Goal: Task Accomplishment & Management: Use online tool/utility

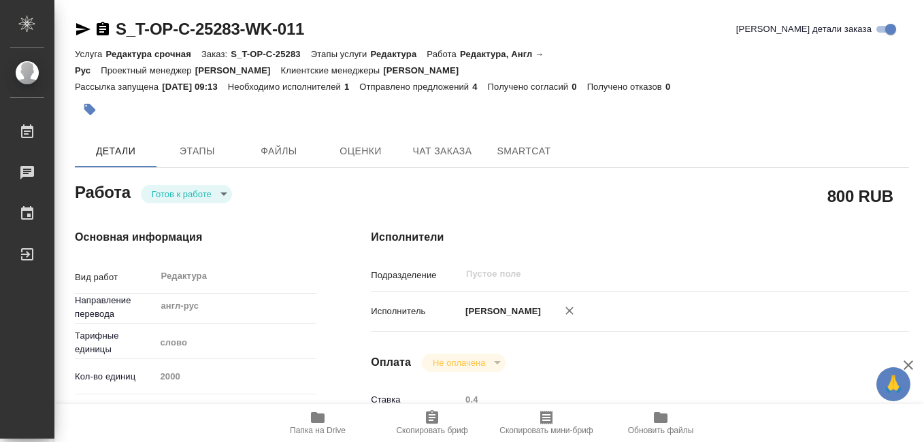
type textarea "x"
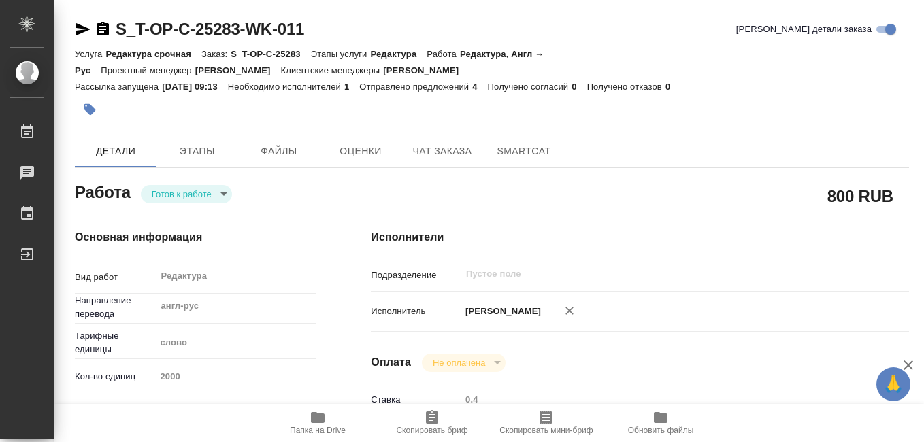
type textarea "x"
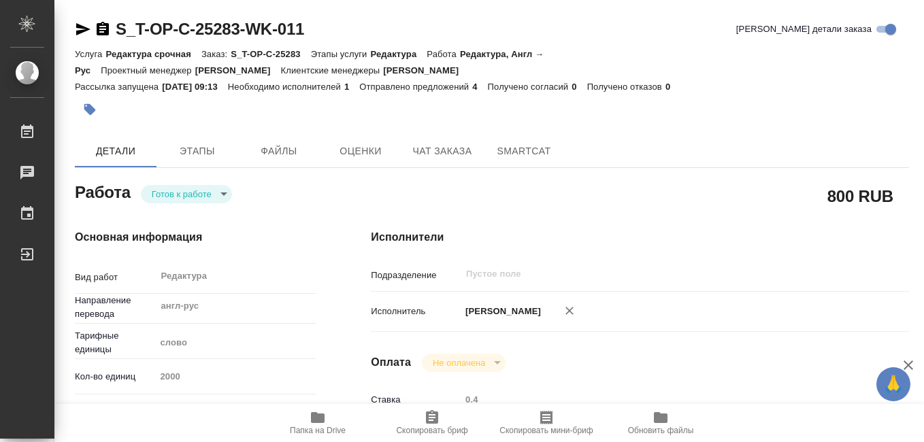
type textarea "x"
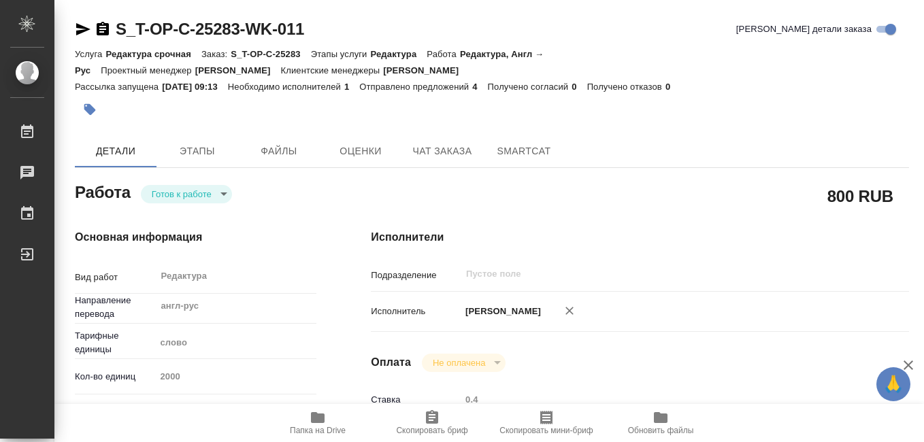
scroll to position [136, 0]
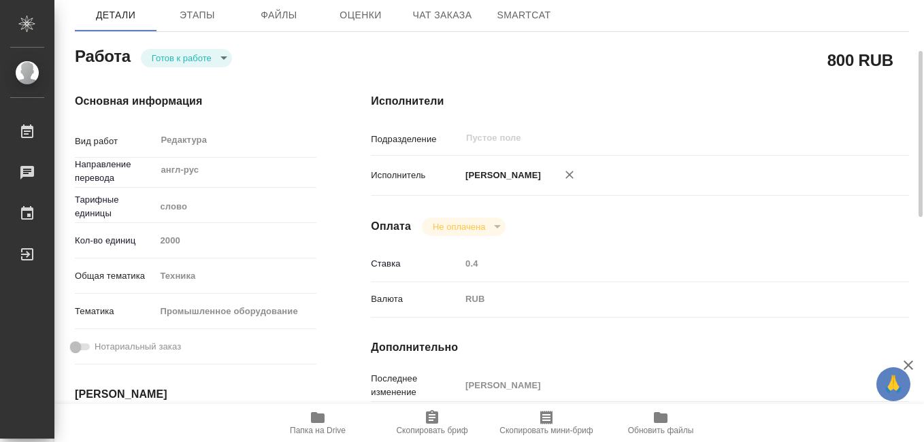
type textarea "x"
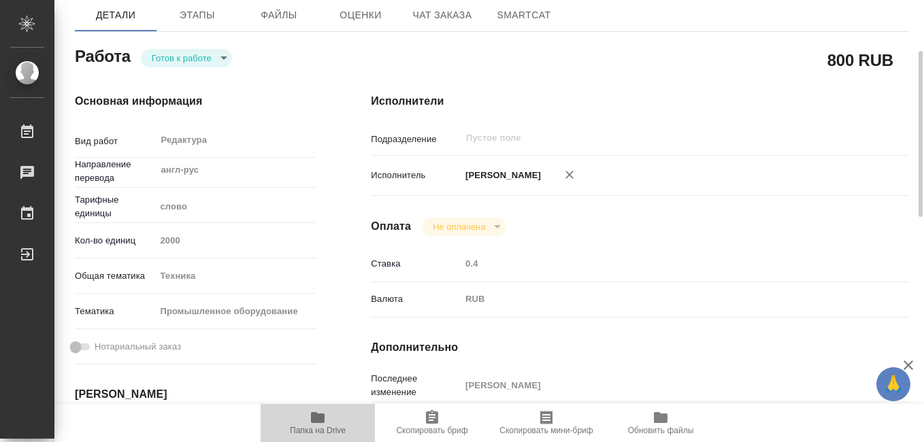
click at [315, 418] on icon "button" at bounding box center [318, 417] width 14 height 11
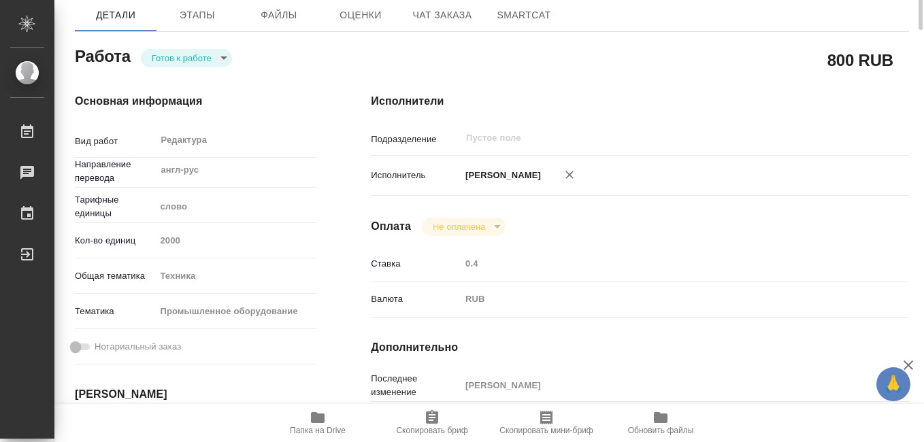
scroll to position [0, 0]
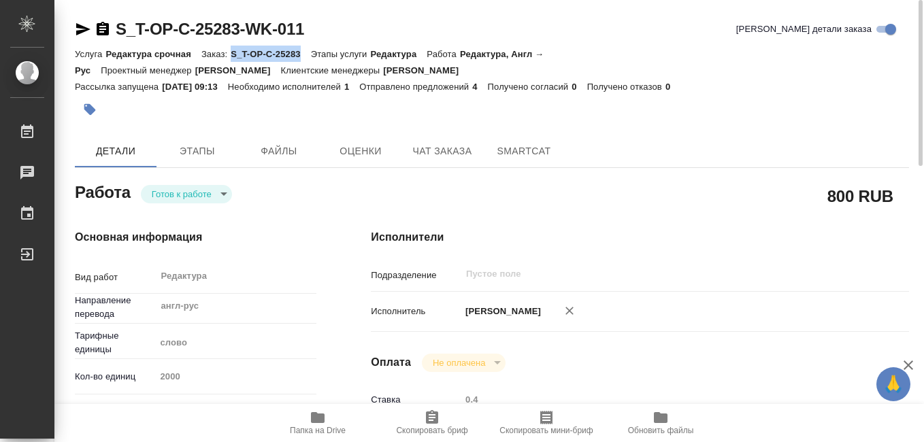
drag, startPoint x: 233, startPoint y: 56, endPoint x: 301, endPoint y: 58, distance: 68.7
click at [301, 58] on p "S_T-OP-C-25283" at bounding box center [271, 54] width 80 height 10
drag, startPoint x: 301, startPoint y: 58, endPoint x: 294, endPoint y: 56, distance: 7.6
copy p "S_T-OP-C-25283"
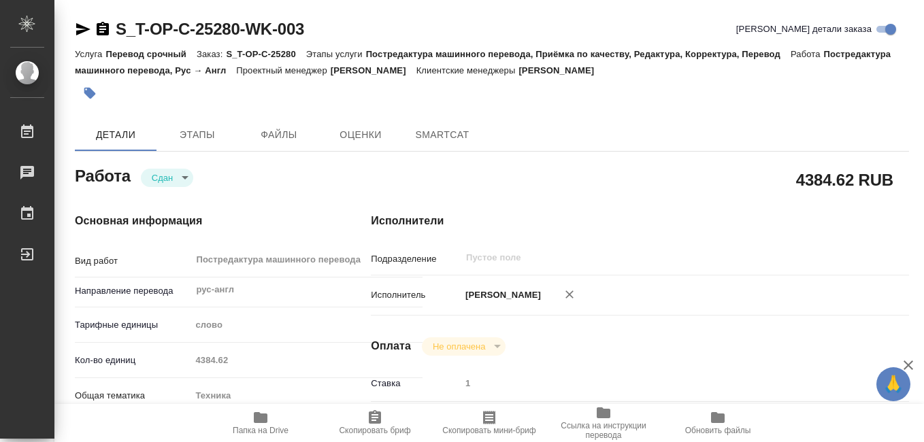
type textarea "x"
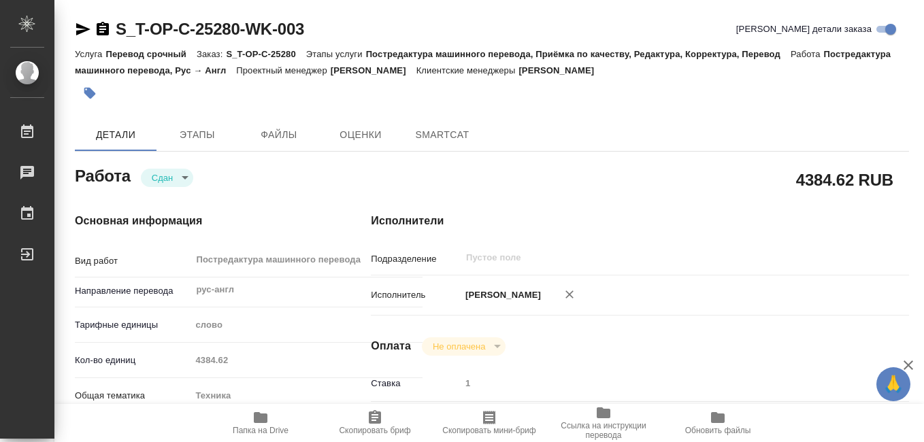
type textarea "x"
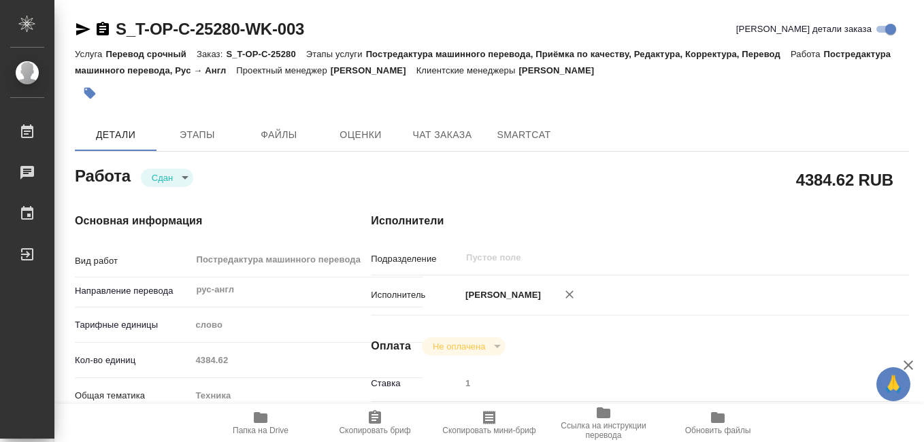
type textarea "x"
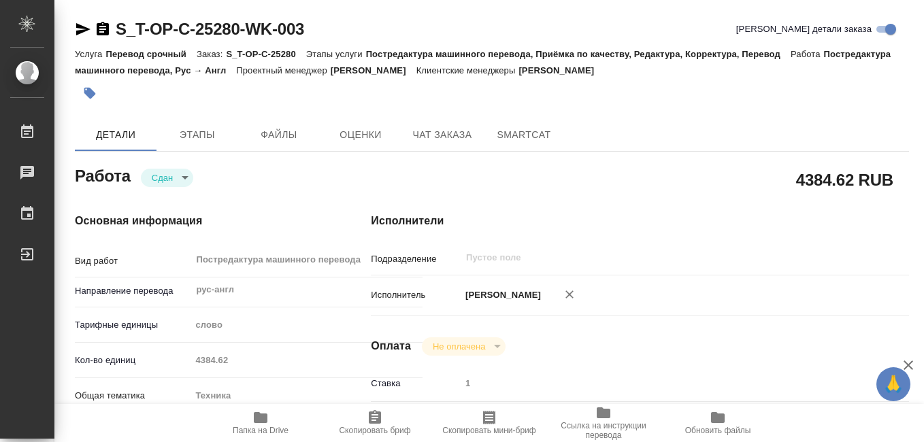
type textarea "x"
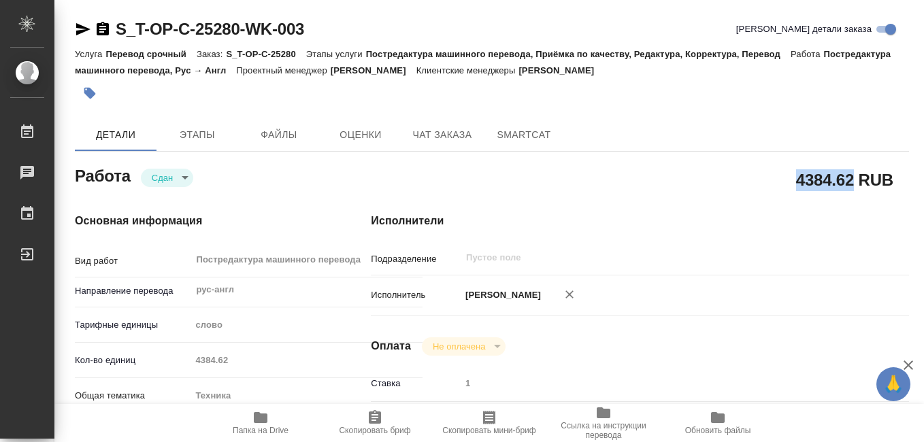
drag, startPoint x: 797, startPoint y: 180, endPoint x: 851, endPoint y: 180, distance: 53.7
click at [851, 180] on h2 "4384.62 RUB" at bounding box center [844, 179] width 97 height 23
drag, startPoint x: 851, startPoint y: 180, endPoint x: 833, endPoint y: 182, distance: 18.4
copy h2 "4384.62"
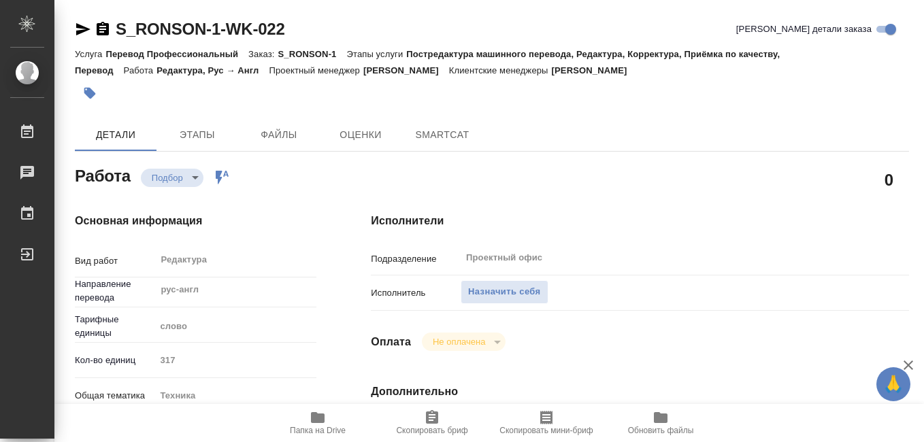
type textarea "x"
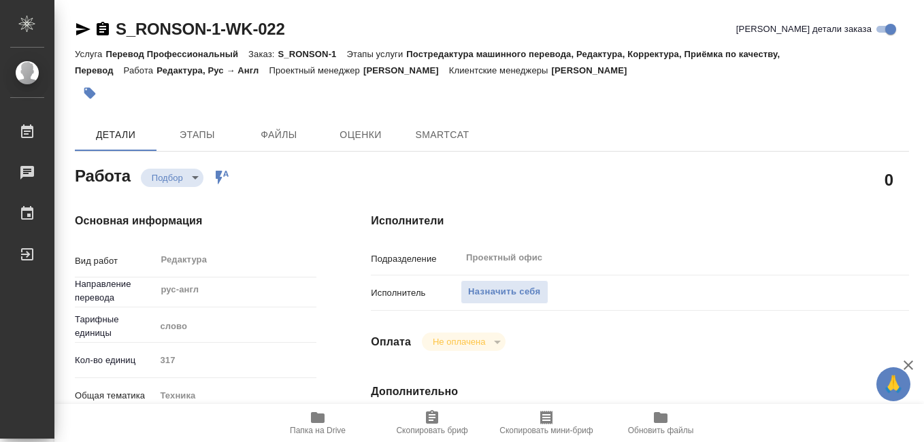
type textarea "x"
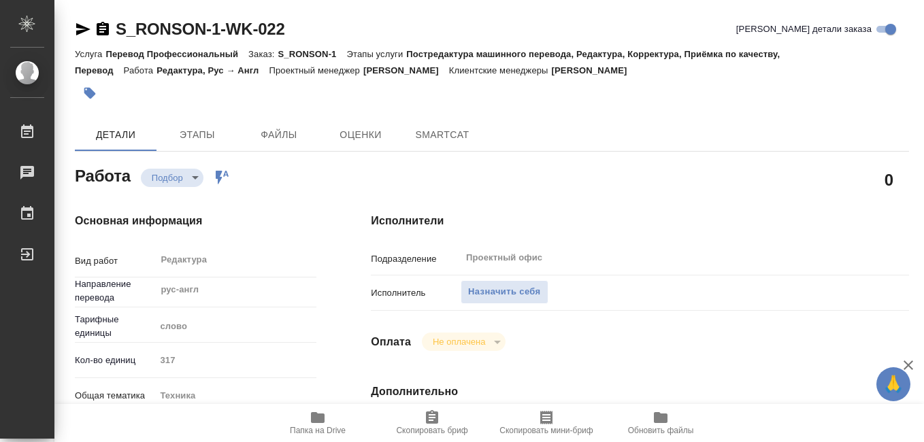
type textarea "x"
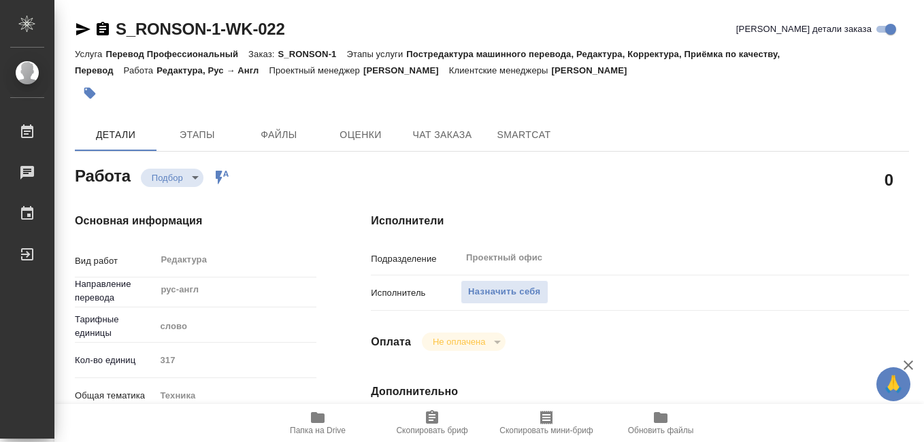
type textarea "x"
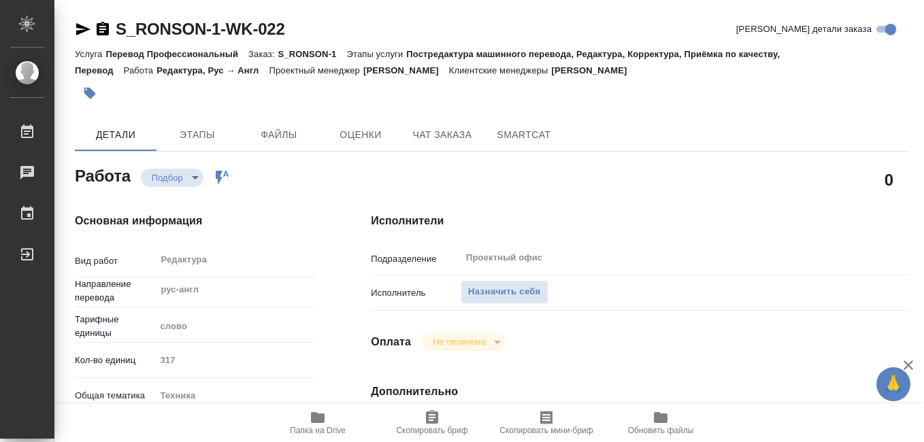
click at [324, 425] on icon "button" at bounding box center [317, 417] width 16 height 16
type textarea "x"
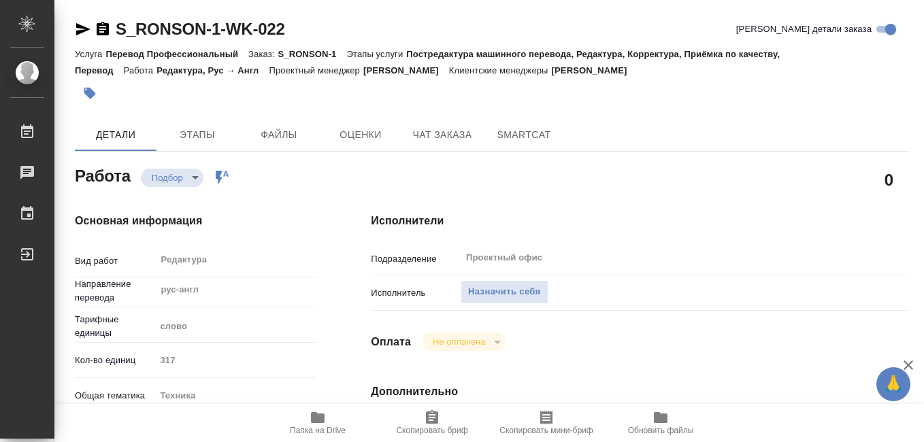
type textarea "x"
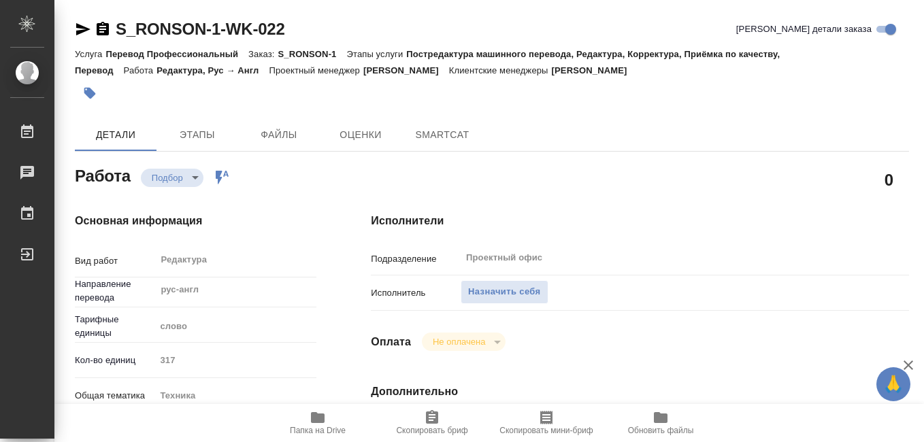
type textarea "x"
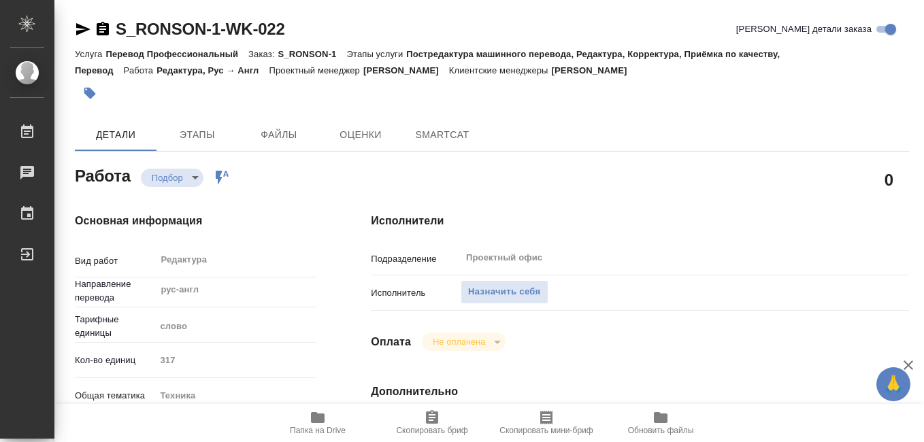
type textarea "x"
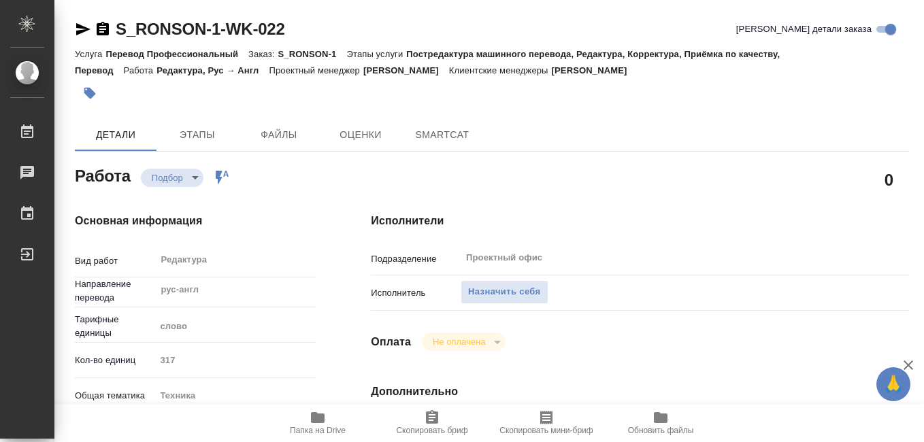
type textarea "x"
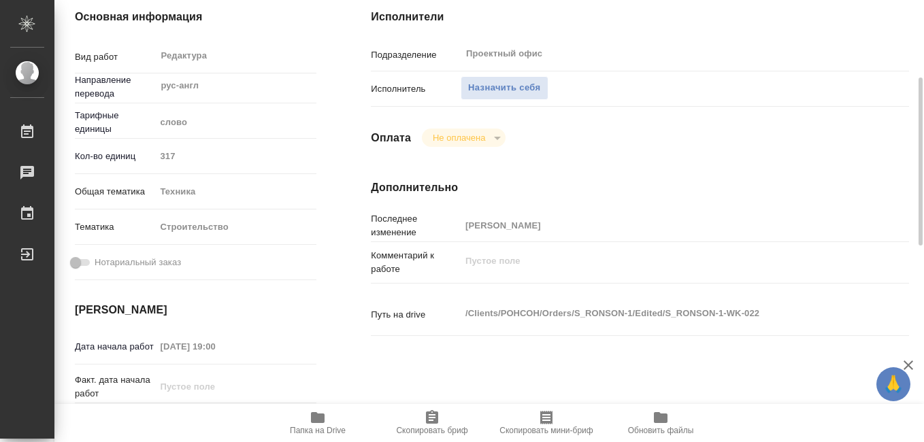
type textarea "x"
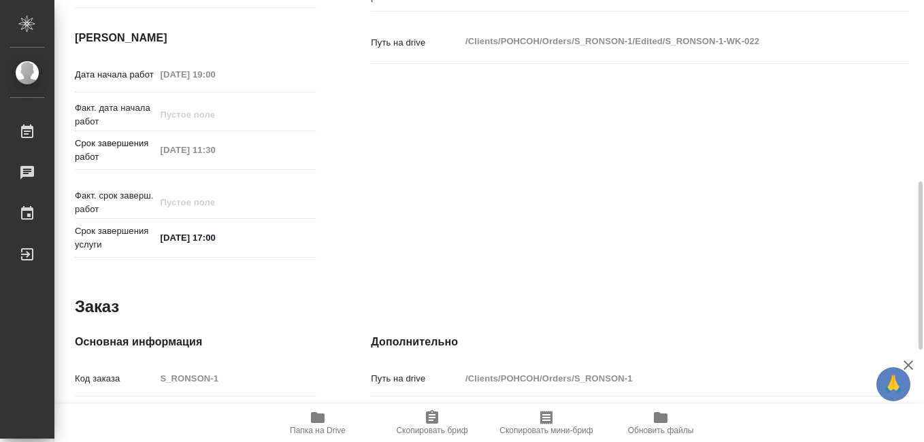
type textarea "x"
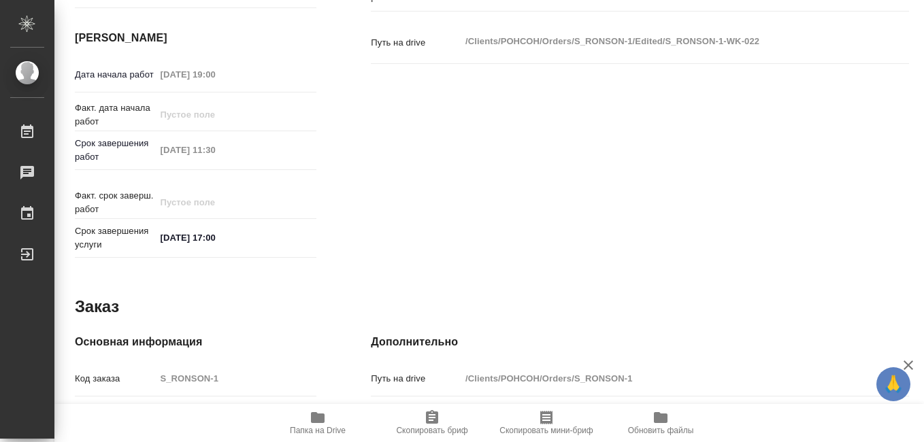
scroll to position [718, 0]
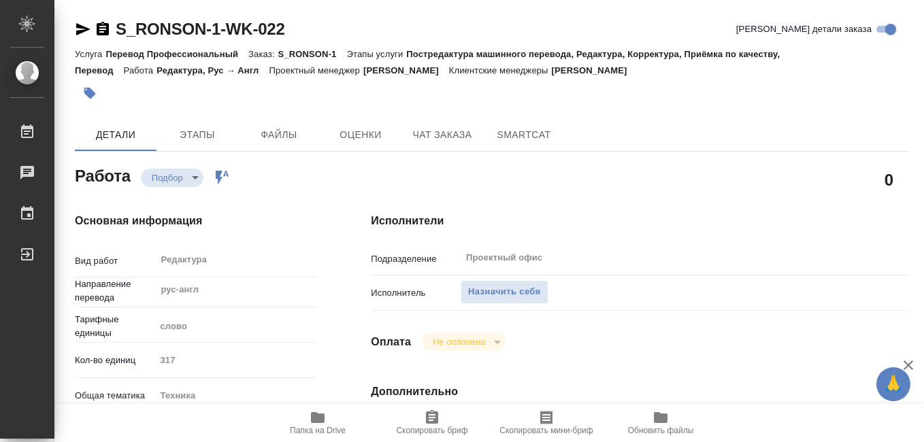
type textarea "x"
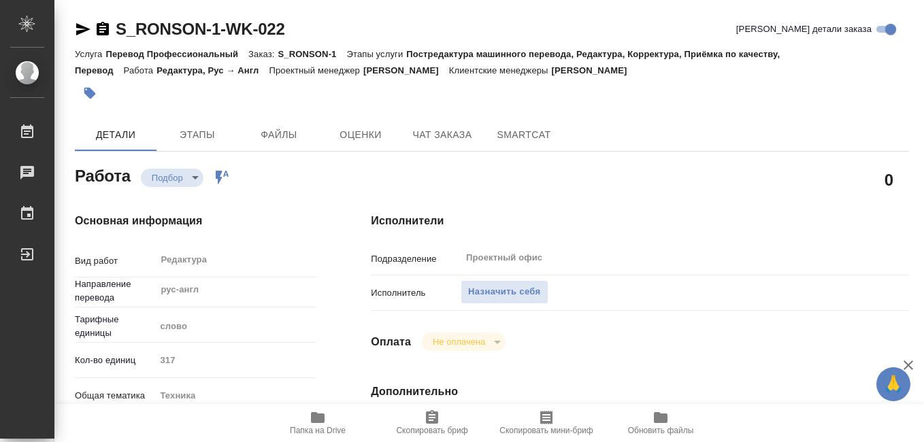
type textarea "x"
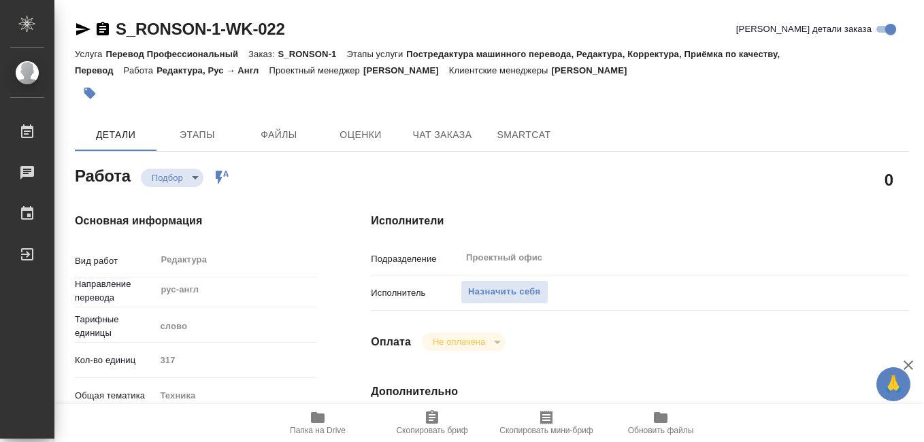
click at [437, 419] on icon "button" at bounding box center [432, 417] width 12 height 14
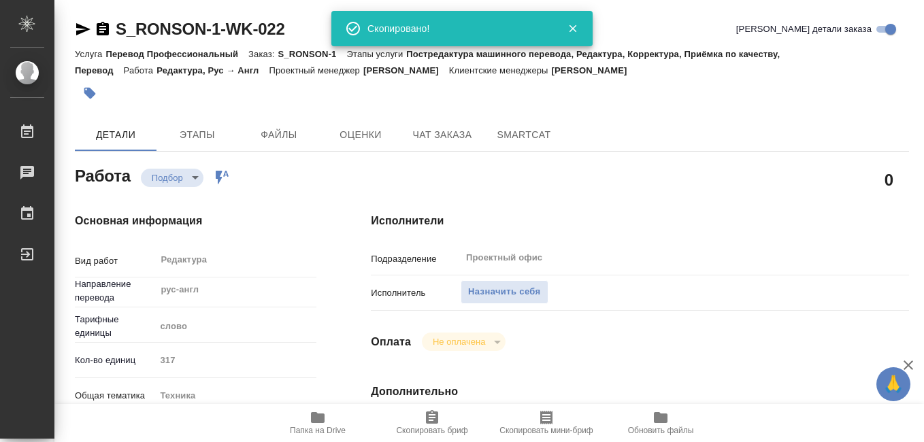
type textarea "x"
